Goal: Task Accomplishment & Management: Manage account settings

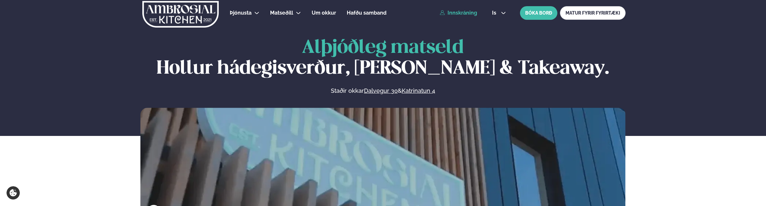
click at [455, 14] on link "Innskráning" at bounding box center [458, 13] width 37 height 6
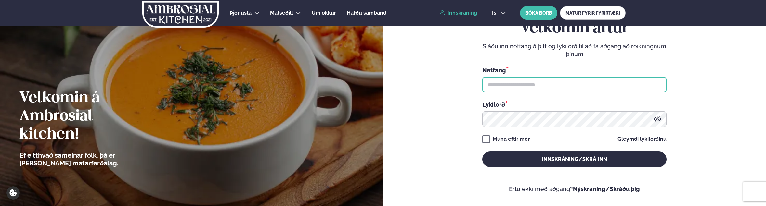
click at [524, 82] on input "text" at bounding box center [574, 85] width 184 height 16
type input "**********"
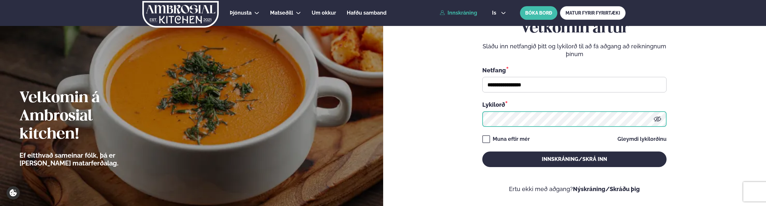
click at [482, 152] on button "Innskráning/Skrá inn" at bounding box center [574, 160] width 184 height 16
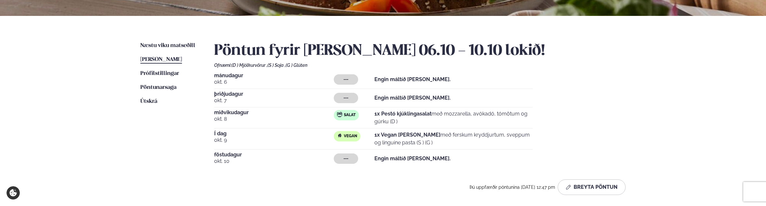
scroll to position [130, 0]
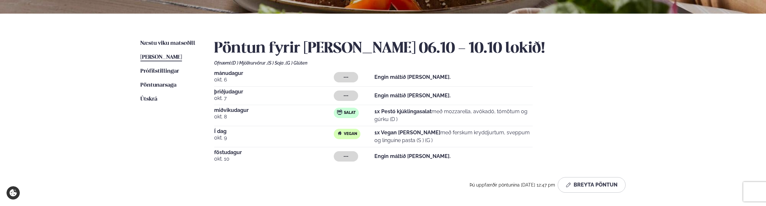
click at [434, 135] on p "1x Vegan [PERSON_NAME] með ferskum kryddjurtum, sveppum og linguine pasta (S ) …" at bounding box center [453, 137] width 158 height 16
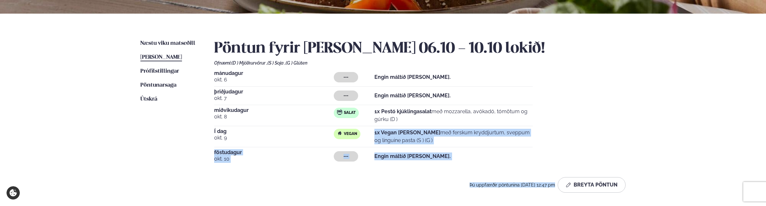
drag, startPoint x: 434, startPoint y: 135, endPoint x: 438, endPoint y: 179, distance: 44.4
click at [438, 179] on div "Pöntun fyrir [PERSON_NAME] 06.10 - 10.10 lokið! Ofnæmi: (D ) Mjólkurvörur , (S …" at bounding box center [419, 116] width 411 height 153
click at [414, 157] on strong "Engin máltíð [PERSON_NAME]." at bounding box center [412, 156] width 76 height 6
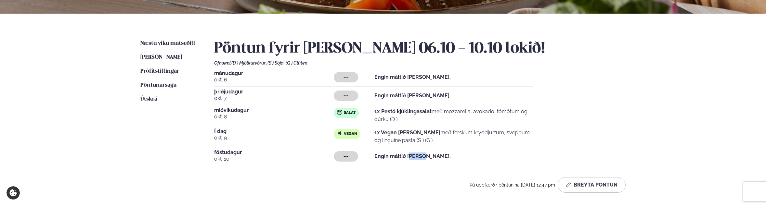
click at [414, 157] on strong "Engin máltíð [PERSON_NAME]." at bounding box center [412, 156] width 76 height 6
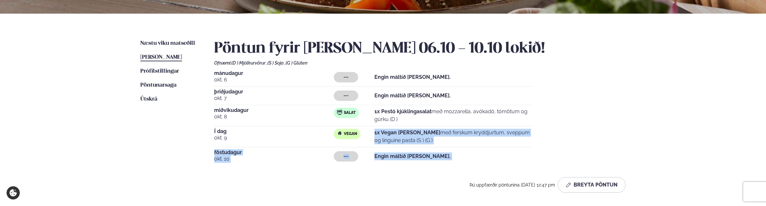
drag, startPoint x: 414, startPoint y: 157, endPoint x: 415, endPoint y: 139, distance: 18.3
click at [415, 139] on div "[DATE] --- Engin máltíð [PERSON_NAME]. [DATE] --- Engin máltíð [PERSON_NAME]. […" at bounding box center [419, 118] width 411 height 95
click at [415, 139] on p "1x Vegan [PERSON_NAME] með ferskum kryddjurtum, sveppum og linguine pasta (S ) …" at bounding box center [453, 137] width 158 height 16
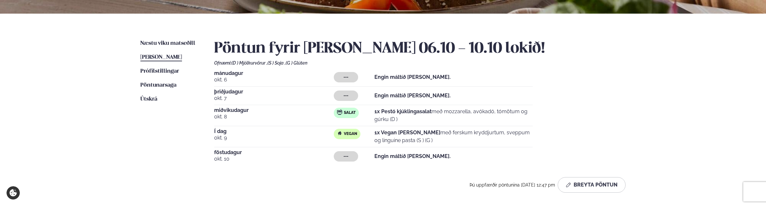
click at [415, 139] on p "1x Vegan [PERSON_NAME] með ferskum kryddjurtum, sveppum og linguine pasta (S ) …" at bounding box center [453, 137] width 158 height 16
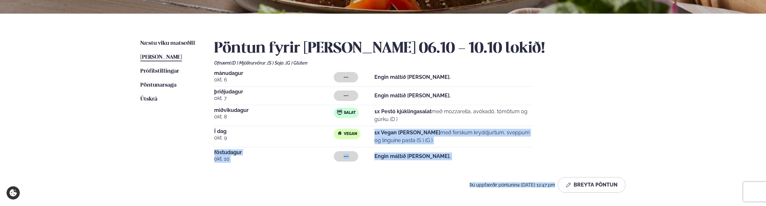
drag, startPoint x: 415, startPoint y: 139, endPoint x: 425, endPoint y: 172, distance: 35.0
click at [425, 172] on div "Pöntun fyrir [PERSON_NAME] 06.10 - 10.10 lokið! Ofnæmi: (D ) Mjólkurvörur , (S …" at bounding box center [419, 116] width 411 height 153
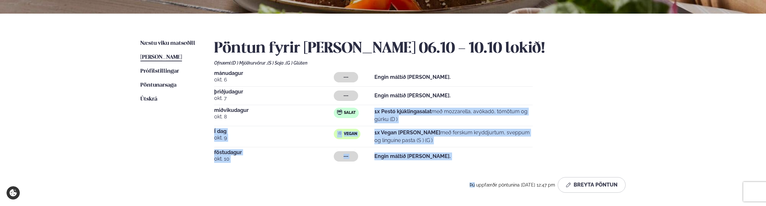
drag, startPoint x: 425, startPoint y: 172, endPoint x: 356, endPoint y: 112, distance: 91.4
click at [355, 110] on div "Pöntun fyrir [PERSON_NAME] 06.10 - 10.10 lokið! Ofnæmi: (D ) Mjólkurvörur , (S …" at bounding box center [419, 116] width 411 height 153
click at [460, 150] on div "[DATE] --- Engin máltíð [PERSON_NAME]. [DATE] --- Engin máltíð [PERSON_NAME]. […" at bounding box center [419, 118] width 411 height 95
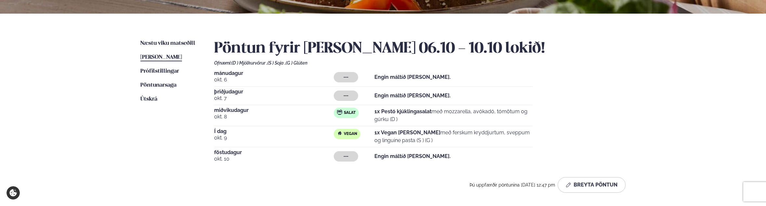
click at [450, 133] on p "1x Vegan [PERSON_NAME] með ferskum kryddjurtum, sveppum og linguine pasta (S ) …" at bounding box center [453, 137] width 158 height 16
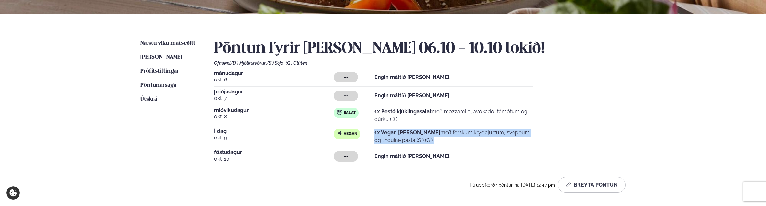
drag, startPoint x: 450, startPoint y: 133, endPoint x: 452, endPoint y: 144, distance: 10.9
click at [451, 142] on p "1x Vegan [PERSON_NAME] með ferskum kryddjurtum, sveppum og linguine pasta (S ) …" at bounding box center [453, 137] width 158 height 16
click at [452, 144] on p "1x Vegan [PERSON_NAME] með ferskum kryddjurtum, sveppum og linguine pasta (S ) …" at bounding box center [453, 137] width 158 height 16
